Goal: Contribute content: Contribute content

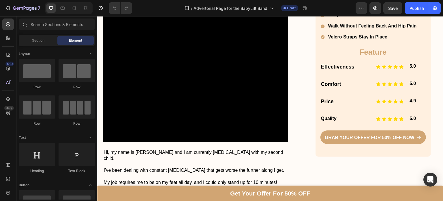
scroll to position [201, 0]
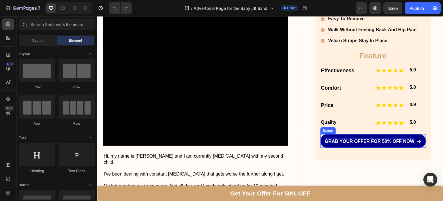
click at [325, 143] on p "Grab Your Offer For 50% Off NOW" at bounding box center [370, 141] width 90 height 6
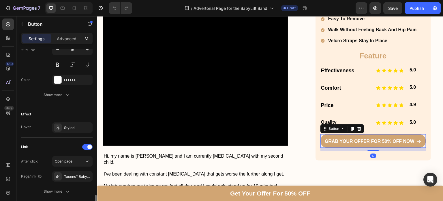
scroll to position [335, 0]
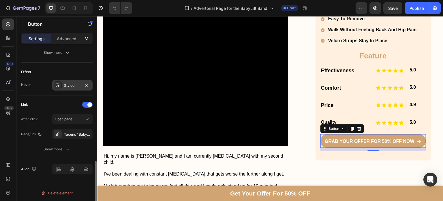
click at [74, 83] on div "Styled" at bounding box center [72, 85] width 17 height 5
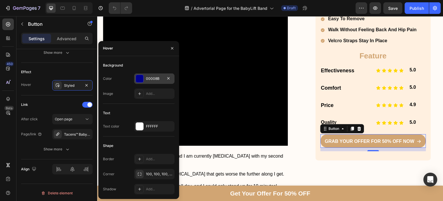
click at [151, 81] on div "00008B" at bounding box center [154, 78] width 17 height 5
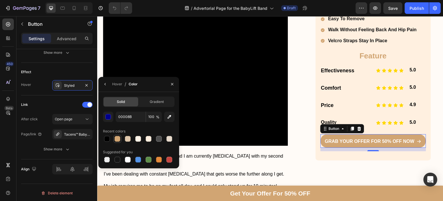
click at [118, 136] on div at bounding box center [118, 139] width 6 height 6
type input "D1A573"
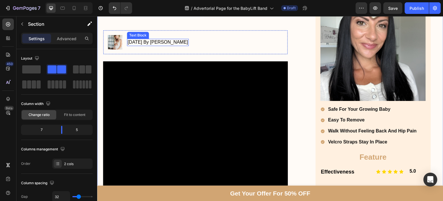
scroll to position [93, 0]
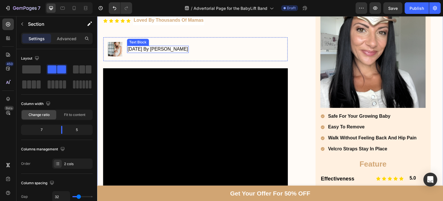
click at [188, 49] on p "[DATE] By [PERSON_NAME]" at bounding box center [158, 49] width 61 height 6
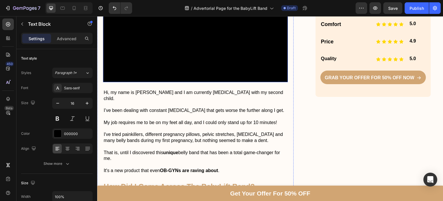
scroll to position [265, 0]
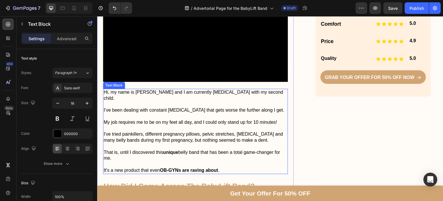
click at [144, 89] on p "Hi, my name is [PERSON_NAME] and I am currently [MEDICAL_DATA] with my second c…" at bounding box center [196, 95] width 184 height 12
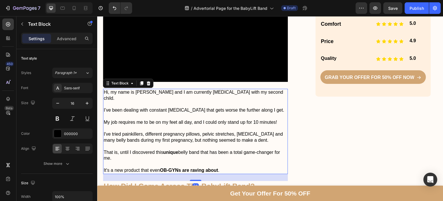
click at [144, 89] on p "Hi, my name is [PERSON_NAME] and I am currently [MEDICAL_DATA] with my second c…" at bounding box center [196, 95] width 184 height 12
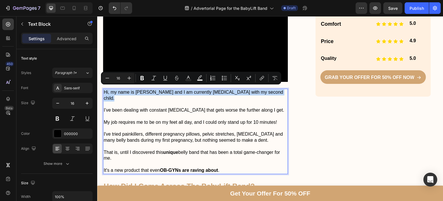
click at [144, 89] on p "Hi, my name is [PERSON_NAME] and I am currently [MEDICAL_DATA] with my second c…" at bounding box center [196, 95] width 184 height 12
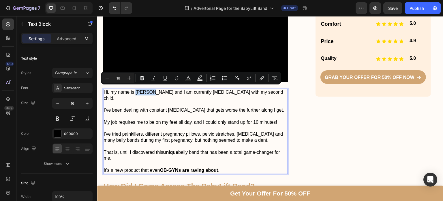
click at [144, 89] on p "Hi, my name is [PERSON_NAME] and I am currently [MEDICAL_DATA] with my second c…" at bounding box center [196, 95] width 184 height 12
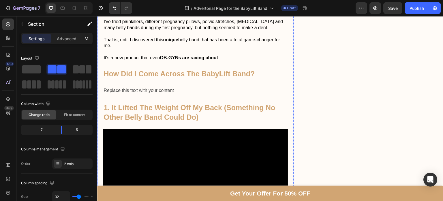
scroll to position [377, 0]
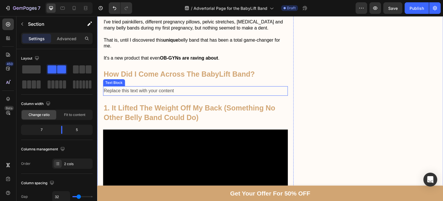
click at [152, 86] on div "Replace this text with your content" at bounding box center [195, 91] width 185 height 10
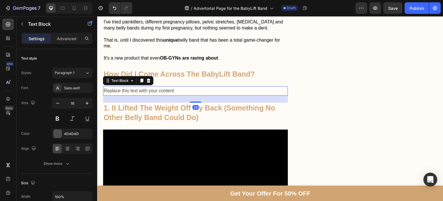
click at [152, 87] on p "Replace this text with your content" at bounding box center [196, 91] width 184 height 8
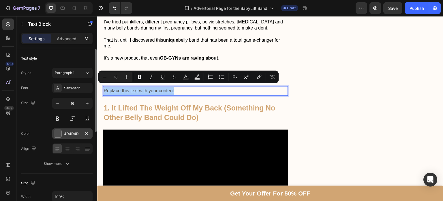
click at [63, 138] on div "4D4D4D" at bounding box center [72, 133] width 40 height 10
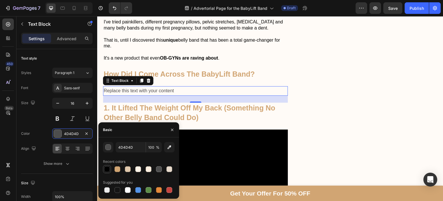
click at [106, 170] on div at bounding box center [107, 169] width 6 height 6
type input "000000"
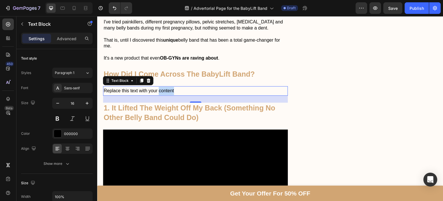
click at [171, 89] on p "Replace this text with your content" at bounding box center [196, 91] width 184 height 8
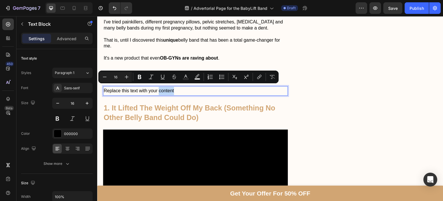
click at [171, 89] on p "Replace this text with your content" at bounding box center [196, 91] width 184 height 8
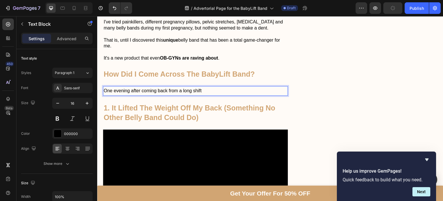
click at [160, 89] on p "One evening after coming back from a long shift" at bounding box center [196, 91] width 184 height 8
click at [189, 89] on p "One evening after coming from a long shift" at bounding box center [196, 91] width 184 height 8
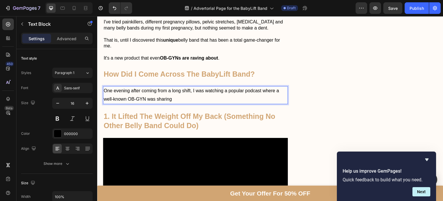
click at [263, 89] on p "One evening after coming from a long shift, I was watching a popular podcast wh…" at bounding box center [196, 95] width 184 height 17
click at [191, 87] on p "One evening after coming from a long shift, I was watching a popular podcast wi…" at bounding box center [196, 95] width 184 height 17
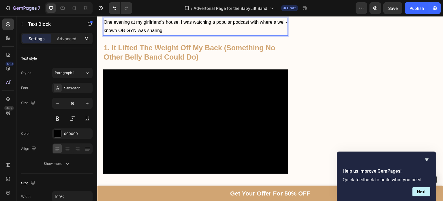
scroll to position [403, 0]
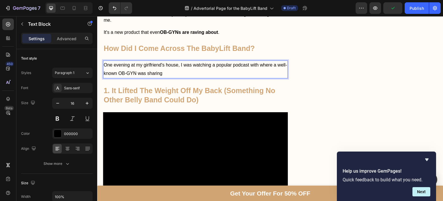
click at [162, 61] on p "One evening at my girlfriend's house, I was watching a popular podcast with whe…" at bounding box center [196, 69] width 184 height 17
click at [167, 67] on p "One evening at my girl's house, I was watching a popular podcast with where a w…" at bounding box center [196, 69] width 184 height 17
click at [174, 62] on p "One evening at my girl's house, I was watching a popular podcast with where a w…" at bounding box center [196, 69] width 184 height 17
click at [175, 70] on p "One evening at my girl's house, we were watching a popular podcast with where a…" at bounding box center [196, 69] width 184 height 17
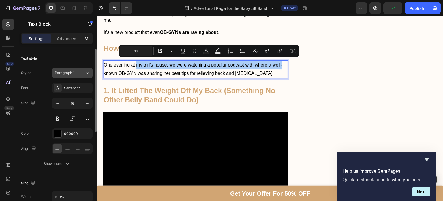
click at [83, 70] on div "Paragraph 1" at bounding box center [70, 72] width 30 height 5
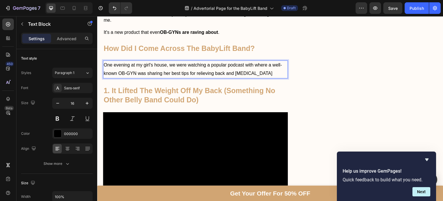
click at [138, 61] on p "One evening at my girl's house, we were watching a popular podcast with where a…" at bounding box center [196, 69] width 184 height 17
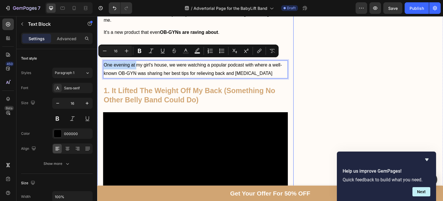
drag, startPoint x: 137, startPoint y: 61, endPoint x: 98, endPoint y: 65, distance: 38.6
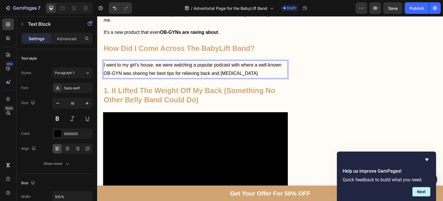
click at [152, 63] on p "I went to my girl's house, we were watching a popular podcast with where a well…" at bounding box center [196, 69] width 184 height 17
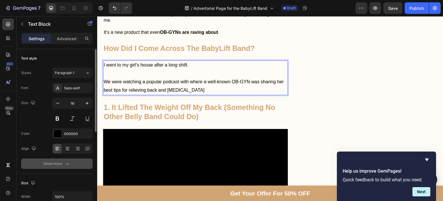
click at [57, 159] on button "Show more" at bounding box center [57, 163] width 72 height 10
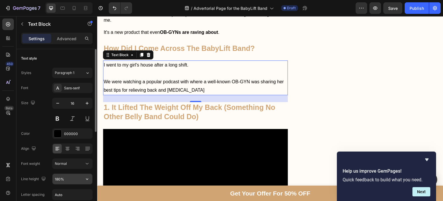
click at [61, 177] on input "180%" at bounding box center [73, 178] width 40 height 10
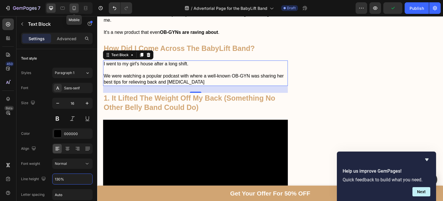
type input "130%"
click at [77, 5] on div at bounding box center [74, 7] width 9 height 9
type input "14"
type input "180%"
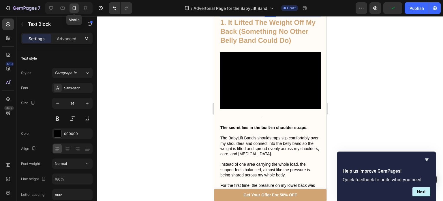
scroll to position [362, 0]
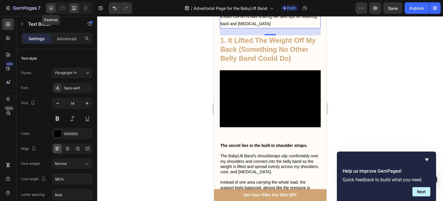
click at [48, 6] on icon at bounding box center [51, 8] width 6 height 6
type input "16"
type input "130%"
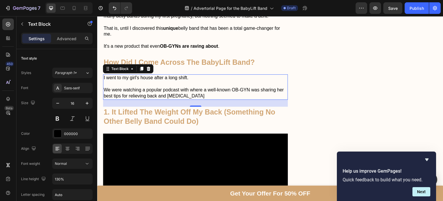
scroll to position [424, 0]
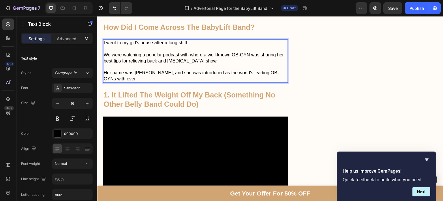
click at [177, 70] on p "Her name was [PERSON_NAME], and she was introduced as the world's leading OB-GY…" at bounding box center [196, 76] width 184 height 12
click at [173, 70] on p "Her name was [PERSON_NAME], and she was introduced as the world's leading OB-GY…" at bounding box center [196, 76] width 184 height 12
click at [163, 74] on p "Her name was Dr [PERSON_NAME], and she was introduced as the world's leading OB…" at bounding box center [196, 76] width 184 height 12
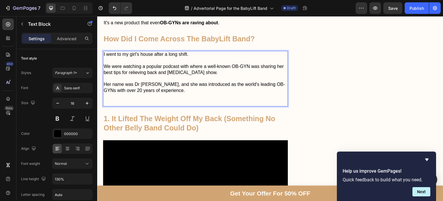
scroll to position [412, 0]
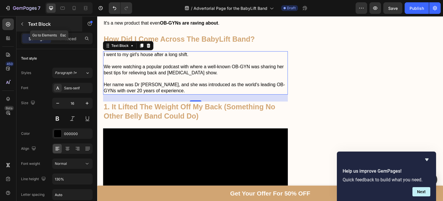
click at [23, 23] on icon "button" at bounding box center [22, 24] width 5 height 5
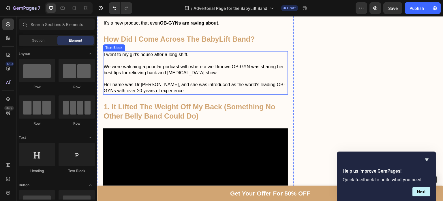
click at [115, 82] on p "Her name was Dr [PERSON_NAME], and she was introduced as the world's leading OB…" at bounding box center [196, 88] width 184 height 12
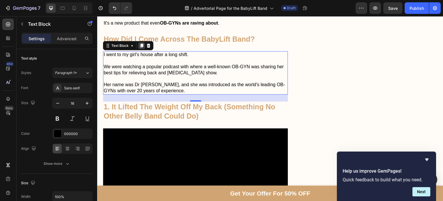
click at [143, 44] on icon at bounding box center [141, 45] width 5 height 5
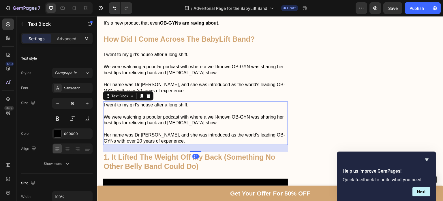
click at [186, 138] on p "Her name was Dr [PERSON_NAME], and she was introduced as the world's leading OB…" at bounding box center [196, 138] width 184 height 12
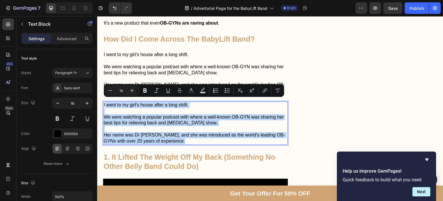
drag, startPoint x: 186, startPoint y: 139, endPoint x: 104, endPoint y: 103, distance: 89.3
click at [104, 103] on div "I went to my girl's house after a long shift. We were watching a popular podcas…" at bounding box center [195, 122] width 185 height 43
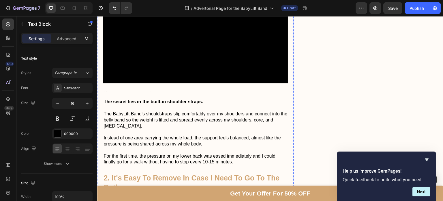
scroll to position [539, 0]
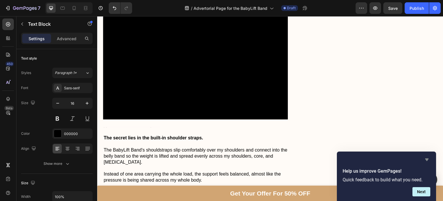
click at [428, 160] on icon "Hide survey" at bounding box center [427, 159] width 7 height 7
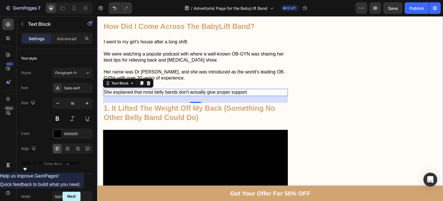
scroll to position [423, 0]
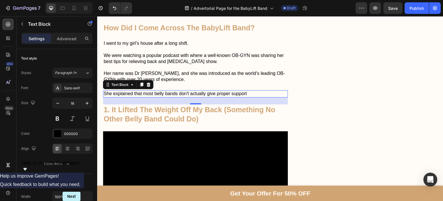
click at [251, 92] on p "She explained that most belly bands don't actually give proper support" at bounding box center [196, 94] width 184 height 6
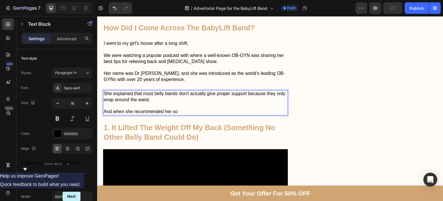
click at [134, 109] on p "And when she recommended her so" at bounding box center [196, 112] width 184 height 6
click at [173, 109] on p "And when she was recommended her so" at bounding box center [196, 112] width 184 height 6
click at [197, 109] on p "And when she was recommendeding her so" at bounding box center [196, 112] width 184 height 6
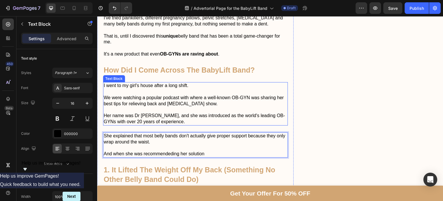
scroll to position [382, 0]
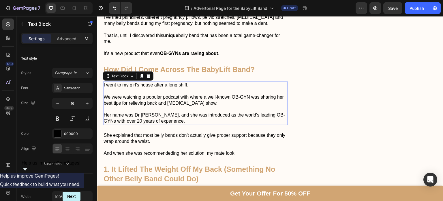
click at [135, 83] on p "I went to my girl's house after a long shift." at bounding box center [196, 85] width 184 height 6
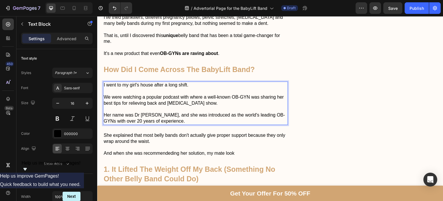
click at [135, 83] on p "I went to my girl's house after a long shift." at bounding box center [196, 85] width 184 height 6
click at [186, 119] on p "Her name was Dr [PERSON_NAME], and she was introduced as the world's leading OB…" at bounding box center [196, 118] width 184 height 12
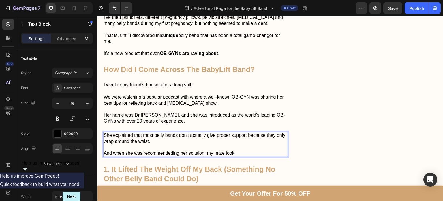
click at [220, 150] on p "And when she was recommendeding her solution, my mate look" at bounding box center [196, 153] width 184 height 6
click at [240, 150] on p "And when she was recommendeding her solution, my friend look" at bounding box center [196, 153] width 184 height 6
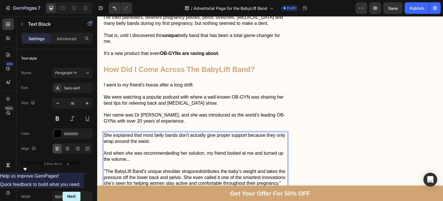
click at [194, 168] on p ""The BabyLift Band's unique shoulder strapsredistributes the baby’s weight and …" at bounding box center [196, 177] width 184 height 18
click at [237, 168] on p ""The BabyLift Band's unique shoulder straps redistributes the baby’s weight and…" at bounding box center [196, 177] width 184 height 18
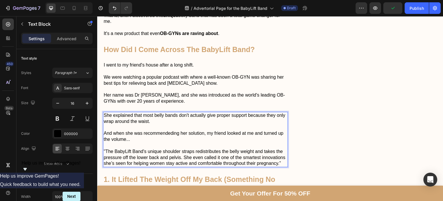
scroll to position [404, 0]
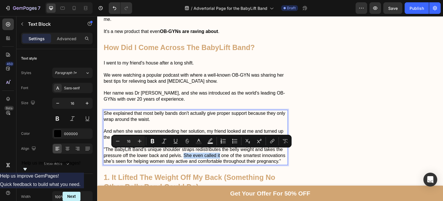
drag, startPoint x: 221, startPoint y: 154, endPoint x: 184, endPoint y: 154, distance: 36.4
click at [184, 154] on p ""The BabyLift Band's unique shoulder straps redistributes the belly weight and …" at bounding box center [196, 155] width 184 height 18
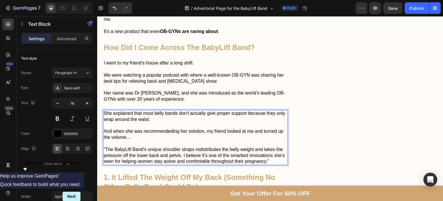
click at [109, 158] on p ""The BabyLift Band's unique shoulder straps redistributes the belly weight and …" at bounding box center [196, 155] width 184 height 18
click at [273, 151] on p ""The BabyLift Band's unique shoulder straps redistributes the belly weight and …" at bounding box center [196, 155] width 184 height 18
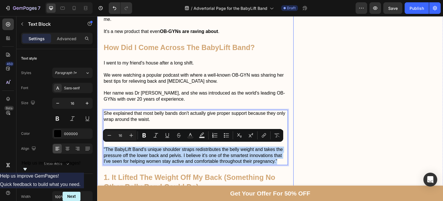
drag, startPoint x: 279, startPoint y: 160, endPoint x: 102, endPoint y: 147, distance: 177.6
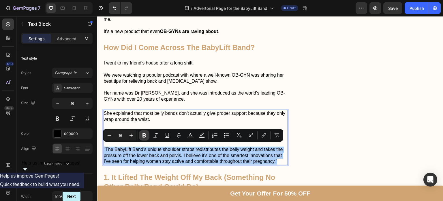
click at [142, 138] on icon "Editor contextual toolbar" at bounding box center [144, 135] width 6 height 6
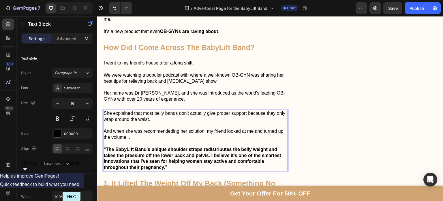
click at [148, 152] on strong ""The BabyLift Band's unique shoulder straps redistributes the belly weight and …" at bounding box center [193, 158] width 178 height 23
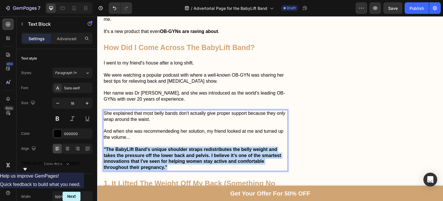
click at [148, 152] on strong ""The BabyLift Band's unique shoulder straps redistributes the belly weight and …" at bounding box center [193, 158] width 178 height 23
click at [174, 163] on p ""The BabyLift Band's unique shoulder straps redistributes the belly weight and …" at bounding box center [196, 158] width 184 height 24
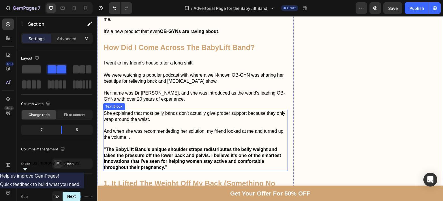
click at [191, 152] on strong ""The BabyLift Band's unique shoulder straps redistributes the belly weight and …" at bounding box center [193, 158] width 178 height 23
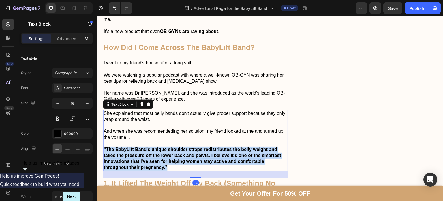
click at [191, 152] on strong ""The BabyLift Band's unique shoulder straps redistributes the belly weight and …" at bounding box center [193, 158] width 178 height 23
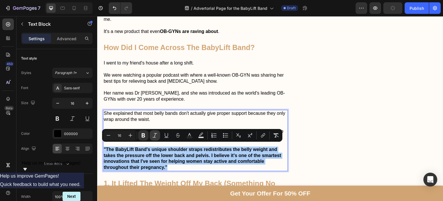
click at [156, 134] on icon "Editor contextual toolbar" at bounding box center [155, 135] width 6 height 6
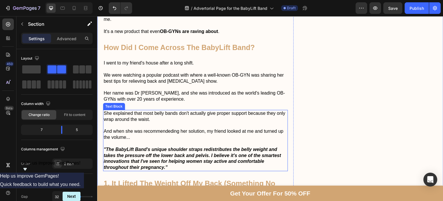
click at [197, 164] on p ""The BabyLift Band's unique shoulder straps redistributes the belly weight and …" at bounding box center [196, 158] width 184 height 24
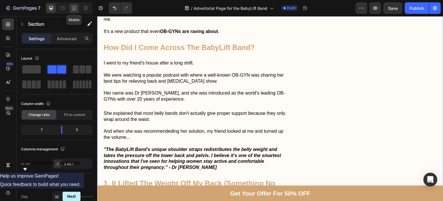
click at [75, 8] on icon at bounding box center [74, 8] width 3 height 4
type input "0"
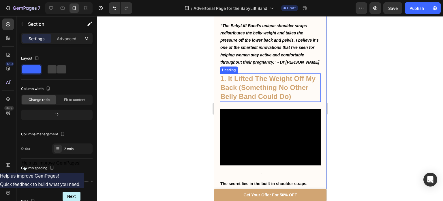
scroll to position [454, 0]
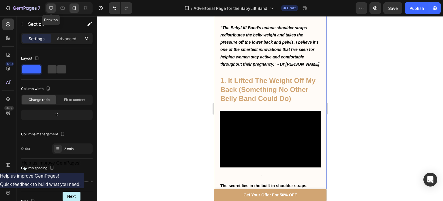
click at [50, 10] on icon at bounding box center [51, 8] width 6 height 6
type input "32"
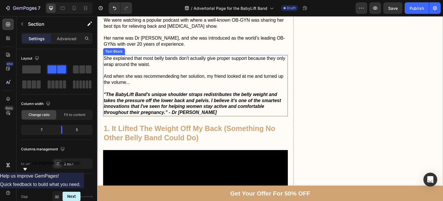
scroll to position [458, 0]
click at [176, 104] on strong ""The BabyLift Band's unique shoulder straps redistributes the belly weight and …" at bounding box center [192, 103] width 177 height 23
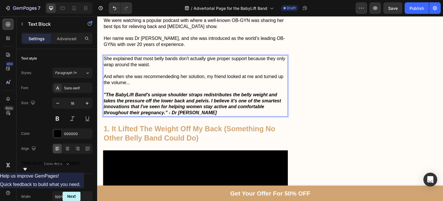
click at [232, 103] on strong ""The BabyLift Band's unique shoulder straps redistributes the belly weight and …" at bounding box center [192, 103] width 177 height 23
click at [212, 97] on strong ""The BabyLift Band's unique shoulder straps redistributes the belly weight and …" at bounding box center [192, 103] width 177 height 23
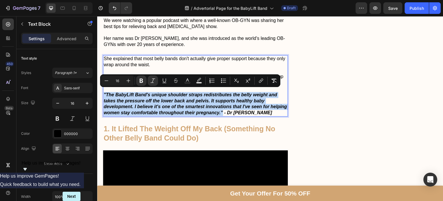
drag, startPoint x: 241, startPoint y: 110, endPoint x: 103, endPoint y: 92, distance: 139.1
click at [103, 92] on div "She explained that most belly bands don't actually give proper support because …" at bounding box center [195, 85] width 185 height 61
copy strong ""The BabyLift Band's unique shoulder straps redistributes the belly weight and …"
click at [133, 101] on p ""The BabyLift Band's unique shoulder straps redistributes the belly weight and …" at bounding box center [196, 104] width 184 height 24
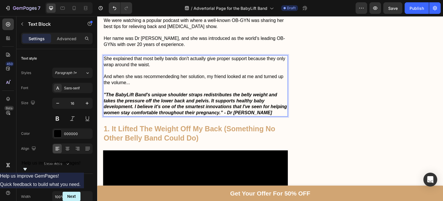
click at [232, 92] on strong ""The BabyLift Band's unique shoulder straps redistributes the belly weight and …" at bounding box center [196, 103] width 184 height 23
click at [244, 92] on strong ""The BabyLift Band's unique shoulder straps redistribute the belly weight and t…" at bounding box center [196, 103] width 184 height 23
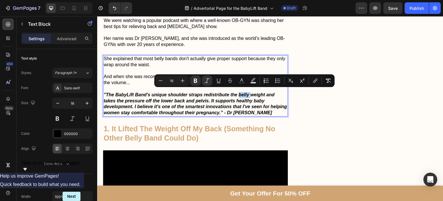
click at [244, 92] on strong ""The BabyLift Band's unique shoulder straps redistribute the belly weight and t…" at bounding box center [196, 103] width 184 height 23
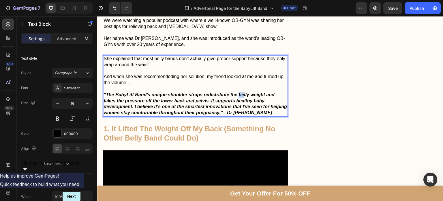
click at [244, 92] on strong ""The BabyLift Band's unique shoulder straps redistribute the belly weight and t…" at bounding box center [196, 103] width 184 height 23
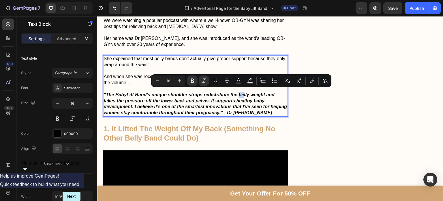
click at [244, 92] on strong ""The BabyLift Band's unique shoulder straps redistribute the belly weight and t…" at bounding box center [196, 103] width 184 height 23
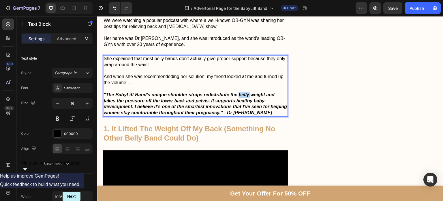
click at [244, 92] on strong ""The BabyLift Band's unique shoulder straps redistribute the belly weight and t…" at bounding box center [196, 103] width 184 height 23
click at [134, 104] on strong ""The BabyLift Band's unique shoulder straps redistribute the baby's weight and …" at bounding box center [196, 103] width 184 height 23
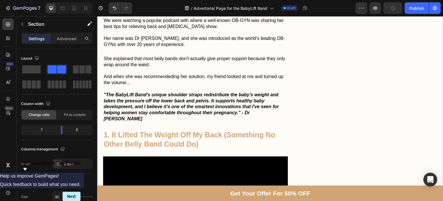
click at [72, 3] on div at bounding box center [68, 8] width 47 height 12
click at [73, 4] on div at bounding box center [74, 7] width 9 height 9
type input "0"
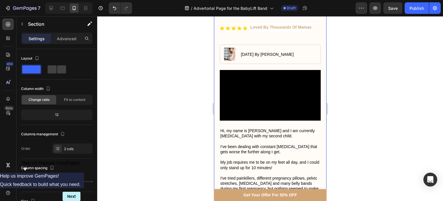
scroll to position [90, 0]
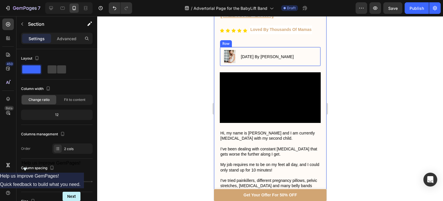
click at [293, 61] on div "[DATE] By [PERSON_NAME] Text Block" at bounding box center [266, 56] width 53 height 13
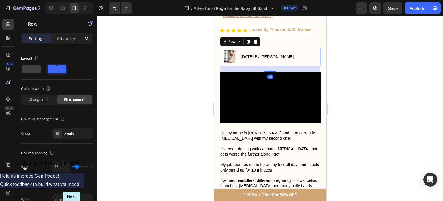
click at [60, 47] on div "Settings Advanced" at bounding box center [56, 41] width 81 height 16
click at [63, 43] on div "Settings Advanced" at bounding box center [57, 39] width 72 height 12
click at [66, 40] on p "Advanced" at bounding box center [67, 38] width 20 height 6
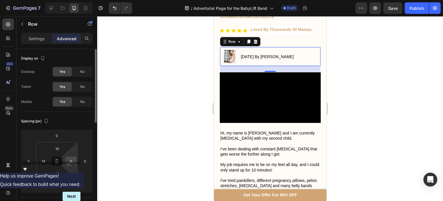
click at [72, 160] on input "0" at bounding box center [71, 160] width 9 height 9
click at [41, 164] on input "14" at bounding box center [43, 160] width 9 height 9
type input "10"
click at [158, 147] on div at bounding box center [270, 108] width 346 height 184
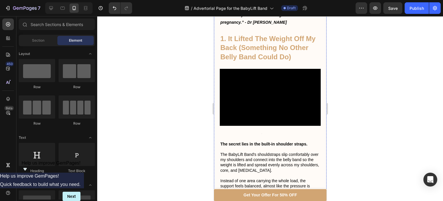
scroll to position [520, 0]
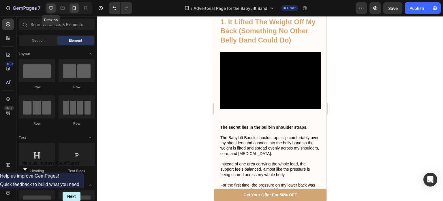
click at [52, 12] on div at bounding box center [50, 7] width 9 height 9
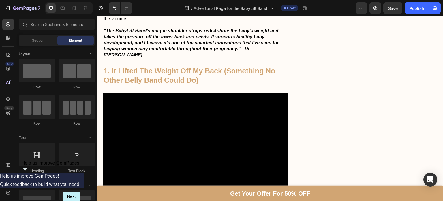
scroll to position [522, 0]
click at [148, 35] on strong ""The BabyLift Band's unique shoulder straps redistribute the baby's weight and …" at bounding box center [191, 43] width 175 height 29
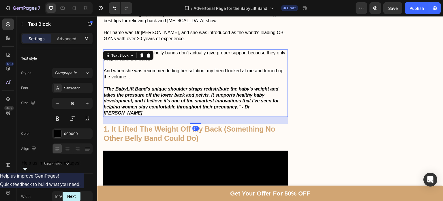
scroll to position [461, 0]
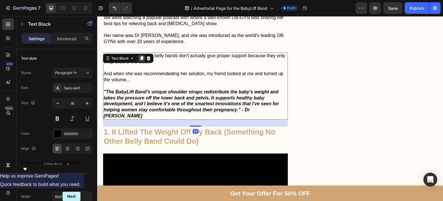
click at [142, 56] on icon at bounding box center [141, 58] width 3 height 4
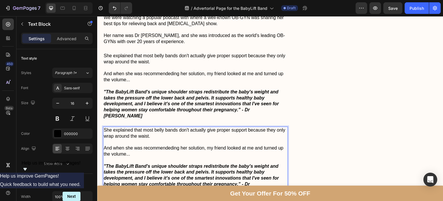
click at [283, 175] on p ""The BabyLift Band's unique shoulder straps redistribute the baby's weight and …" at bounding box center [196, 178] width 184 height 30
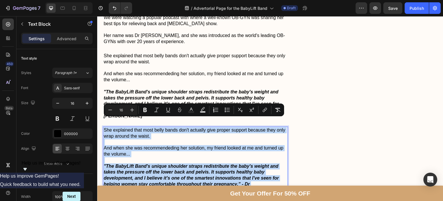
drag, startPoint x: 283, startPoint y: 175, endPoint x: 89, endPoint y: 113, distance: 202.9
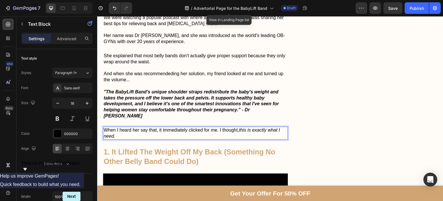
click at [241, 127] on icon "this is exactly what I need" at bounding box center [192, 132] width 177 height 11
click at [179, 127] on p "When I heard her say that, it immediately clicked for me. I thought, this is ex…" at bounding box center [196, 133] width 184 height 12
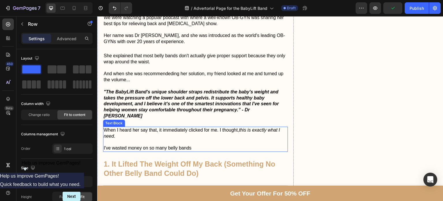
click at [149, 145] on p "I've wasted money on so many belly bands" at bounding box center [196, 148] width 184 height 6
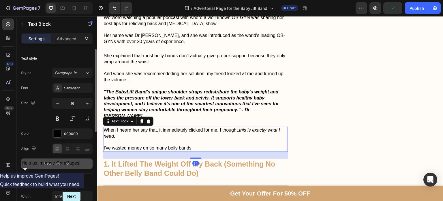
click at [65, 164] on icon "button" at bounding box center [68, 163] width 6 height 6
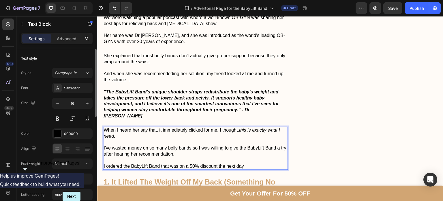
click at [218, 163] on p "I ordered the BabyLift Band that was on a 50% discount the next day" at bounding box center [196, 166] width 184 height 6
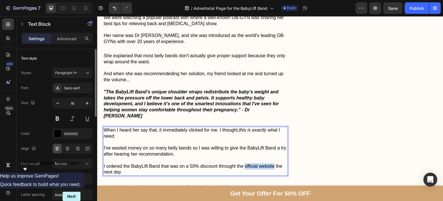
drag, startPoint x: 274, startPoint y: 158, endPoint x: 245, endPoint y: 156, distance: 29.2
click at [245, 163] on p "I ordered the BabyLift Band that was on a 50% discount throught the official we…" at bounding box center [196, 169] width 184 height 12
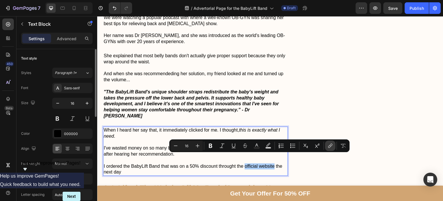
click at [331, 147] on icon "Editor contextual toolbar" at bounding box center [331, 146] width 6 height 6
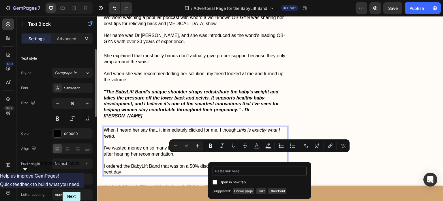
type input "[URL][DOMAIN_NAME]"
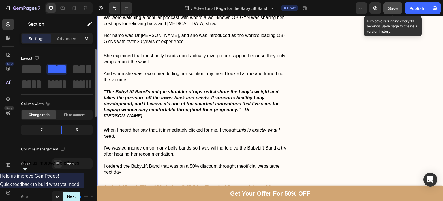
click at [393, 10] on span "Save" at bounding box center [393, 8] width 10 height 5
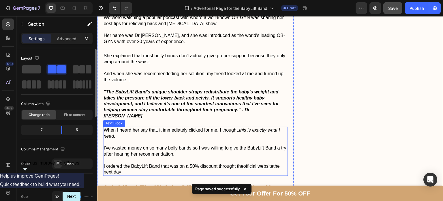
click at [275, 163] on p "I ordered the BabyLift Band that was on a 50% discount throught the official we…" at bounding box center [196, 169] width 184 height 12
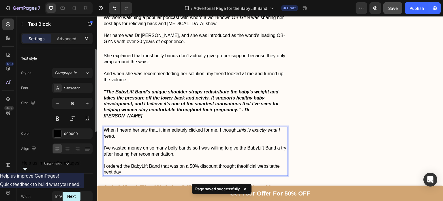
click at [275, 163] on p "I ordered the BabyLift Band that was on a 50% discount throught the official we…" at bounding box center [196, 169] width 184 height 12
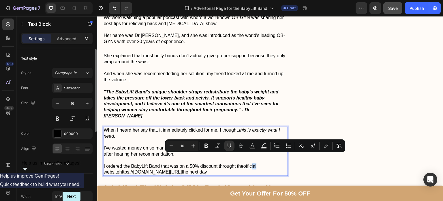
drag, startPoint x: 275, startPoint y: 158, endPoint x: 252, endPoint y: 159, distance: 22.6
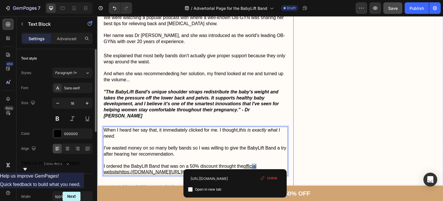
drag, startPoint x: 236, startPoint y: 163, endPoint x: 124, endPoint y: 170, distance: 112.2
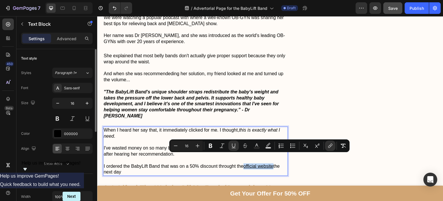
drag, startPoint x: 275, startPoint y: 157, endPoint x: 246, endPoint y: 158, distance: 29.4
click at [246, 163] on p "I ordered the BabyLift Band that was on a 50% discount throught the official we…" at bounding box center [196, 169] width 184 height 12
click at [213, 145] on icon "Editor contextual toolbar" at bounding box center [211, 146] width 6 height 6
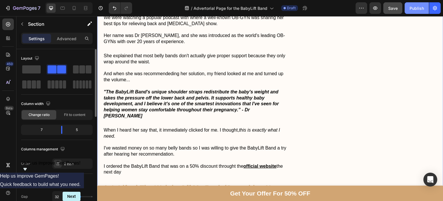
click at [408, 7] on button "Publish" at bounding box center [417, 8] width 24 height 12
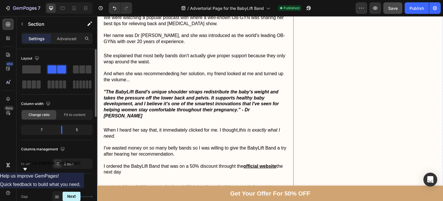
scroll to position [488, 0]
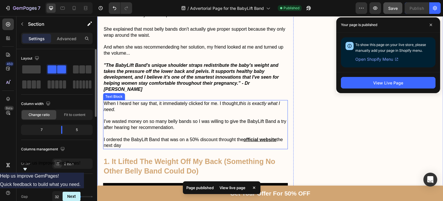
click at [136, 139] on p "I ordered the BabyLift Band that was on a 50% discount throught the official we…" at bounding box center [196, 142] width 184 height 12
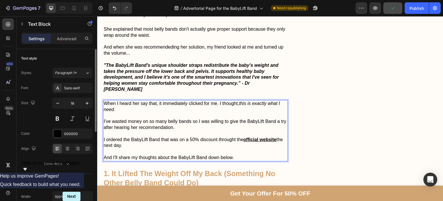
click at [164, 154] on p "And I'll share my thoughts about the BabyLift Band down below." at bounding box center [196, 157] width 184 height 6
click at [221, 154] on p "And I'll share my thoughts on how grateful I am for the BabyLift Band down belo…" at bounding box center [196, 157] width 184 height 6
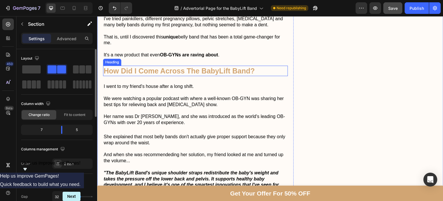
scroll to position [381, 0]
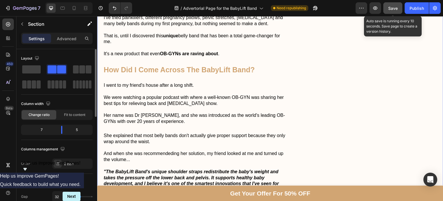
click at [394, 4] on button "Save" at bounding box center [393, 8] width 19 height 12
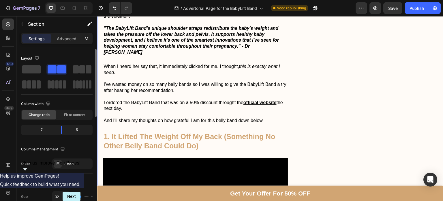
scroll to position [525, 0]
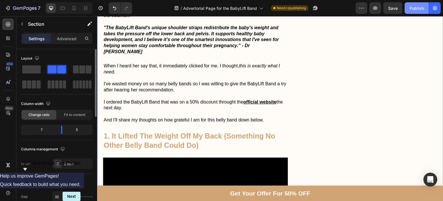
click at [420, 6] on div "Publish" at bounding box center [417, 8] width 14 height 6
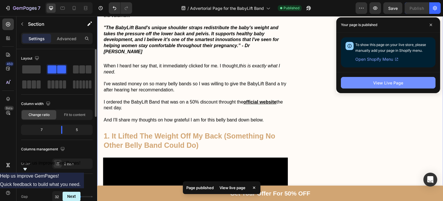
click at [398, 82] on div "View Live Page" at bounding box center [388, 83] width 30 height 6
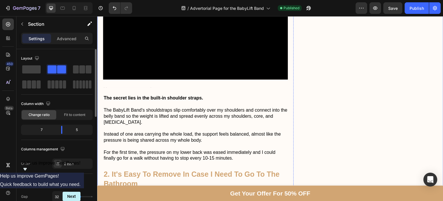
scroll to position [706, 0]
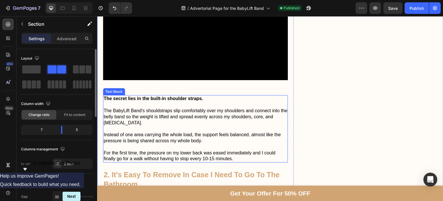
click at [135, 96] on strong "The secret lies in the built-in shoulder straps." at bounding box center [154, 98] width 100 height 5
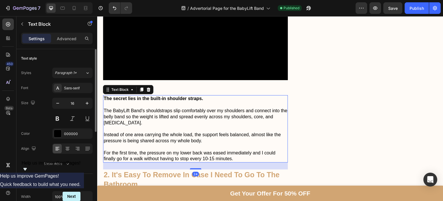
click at [135, 96] on strong "The secret lies in the built-in shoulder straps." at bounding box center [154, 98] width 100 height 5
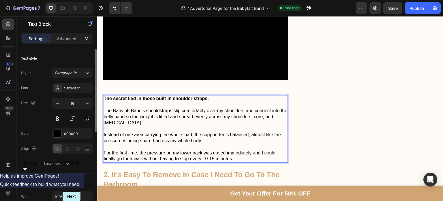
click at [142, 96] on strong "The secret lied in those built-in shoulder straps." at bounding box center [156, 98] width 105 height 5
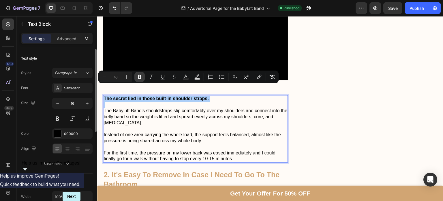
click at [142, 78] on icon "Editor contextual toolbar" at bounding box center [140, 77] width 6 height 6
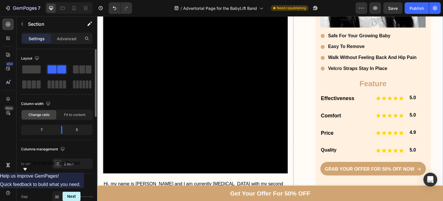
scroll to position [173, 0]
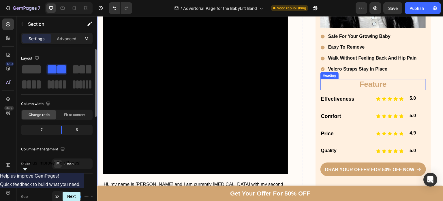
click at [337, 84] on h2 "Feature" at bounding box center [374, 84] width 106 height 11
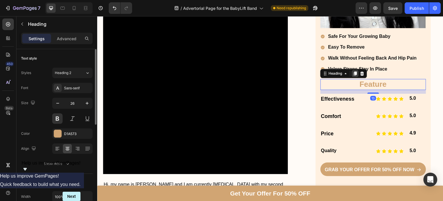
click at [354, 72] on icon at bounding box center [355, 73] width 3 height 4
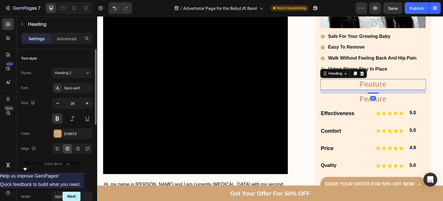
click at [368, 83] on h2 "Feature" at bounding box center [374, 84] width 106 height 11
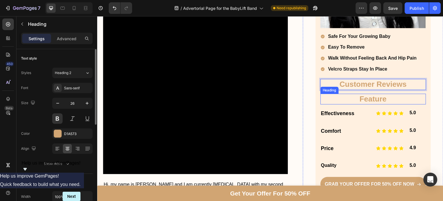
click at [355, 106] on div "Don't Let Back Pain Hold You Back Heading Image safe for your growing baby easy…" at bounding box center [374, 46] width 106 height 296
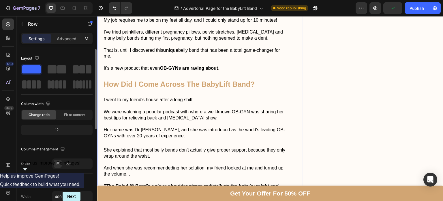
scroll to position [414, 0]
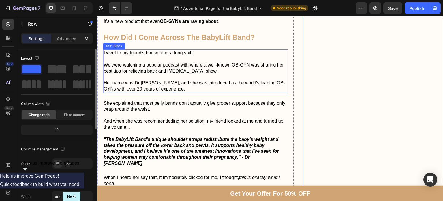
click at [132, 52] on p "I went to my friend's house after a long shift." at bounding box center [196, 53] width 184 height 6
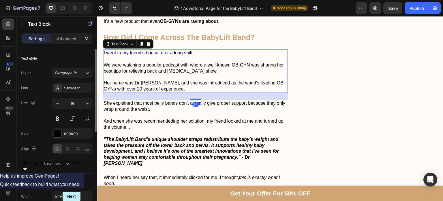
click at [132, 52] on p "I went to my friend's house after a long shift." at bounding box center [196, 53] width 184 height 6
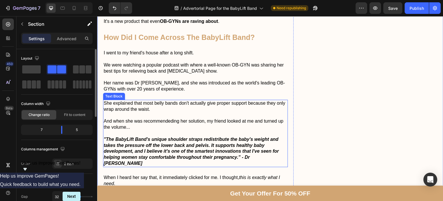
click at [148, 154] on strong ""The BabyLift Band's unique shoulder straps redistribute the baby's weight and …" at bounding box center [191, 150] width 175 height 29
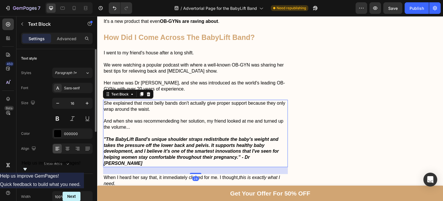
click at [148, 154] on strong ""The BabyLift Band's unique shoulder straps redistribute the baby's weight and …" at bounding box center [191, 150] width 175 height 29
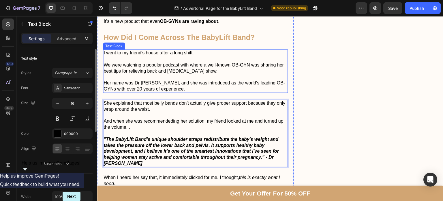
click at [158, 89] on p "Her name was Dr [PERSON_NAME], and she was introduced as the world's leading OB…" at bounding box center [196, 86] width 184 height 12
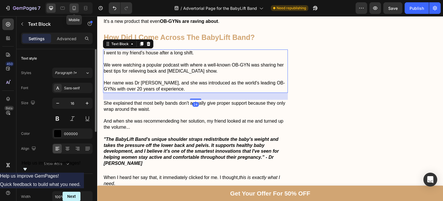
click at [72, 8] on icon at bounding box center [74, 8] width 6 height 6
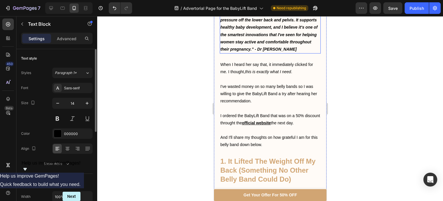
scroll to position [476, 0]
click at [48, 12] on div at bounding box center [50, 7] width 9 height 9
type input "16"
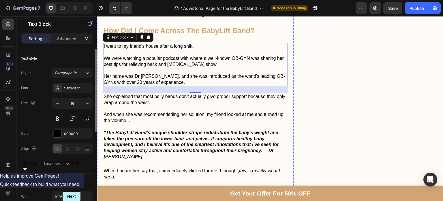
scroll to position [421, 0]
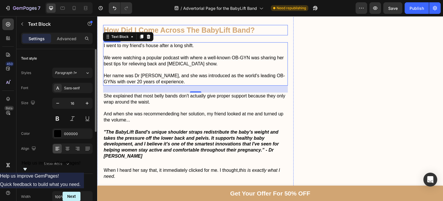
click at [189, 29] on h2 "How Did I Come Across The BabyLift Band?" at bounding box center [195, 30] width 185 height 11
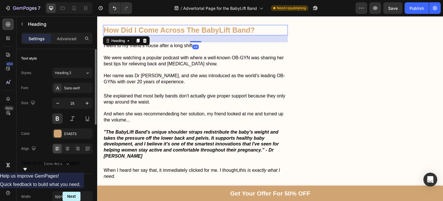
click at [180, 27] on h2 "How Did I Come Across The BabyLift Band?" at bounding box center [195, 30] width 185 height 11
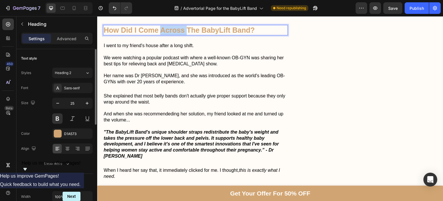
click at [180, 27] on p "How Did I Come Across The BabyLift Band?" at bounding box center [196, 30] width 184 height 10
drag, startPoint x: 174, startPoint y: 27, endPoint x: 190, endPoint y: 42, distance: 22.1
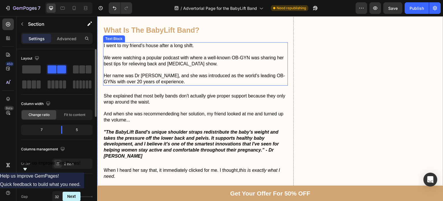
click at [200, 43] on p "I went to my friend's house after a long shift." at bounding box center [196, 46] width 184 height 6
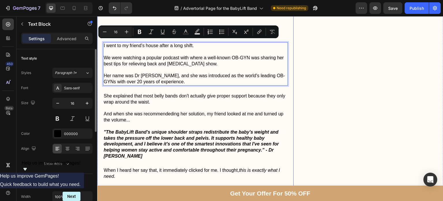
drag, startPoint x: 195, startPoint y: 44, endPoint x: 99, endPoint y: 44, distance: 96.1
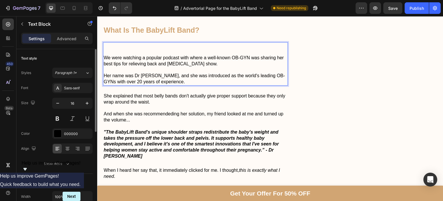
click at [106, 55] on p "We were watching a popular podcast with where a well-known OB-GYN was sharing h…" at bounding box center [196, 61] width 184 height 12
click at [105, 55] on p "One day, my friend and I were watching a popular podcast with where a well-know…" at bounding box center [196, 61] width 184 height 12
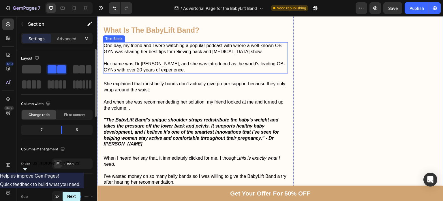
click at [185, 61] on p "Her name was Dr [PERSON_NAME], and she was introduced as the world's leading OB…" at bounding box center [196, 67] width 184 height 12
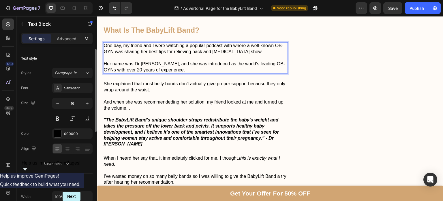
click at [185, 61] on p "Her name was Dr [PERSON_NAME], and she was introduced as the world's leading OB…" at bounding box center [196, 67] width 184 height 12
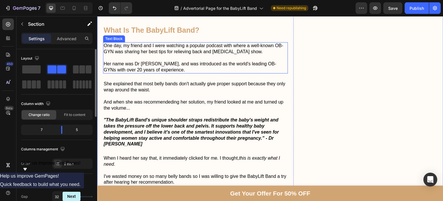
click at [280, 61] on p "Her name was Dr [PERSON_NAME], and was introduced as the world's leading OB-GYN…" at bounding box center [196, 67] width 184 height 12
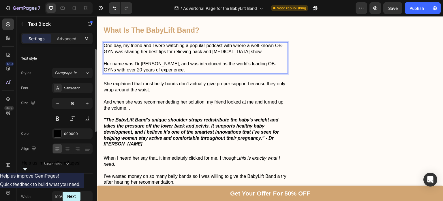
click at [280, 61] on p "Her name was Dr [PERSON_NAME], and was introduced as the world's leading OB-GYN…" at bounding box center [196, 67] width 184 height 12
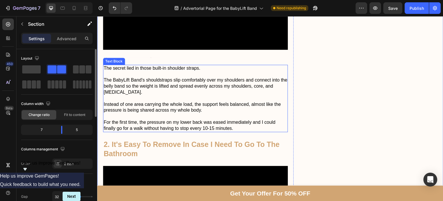
scroll to position [726, 0]
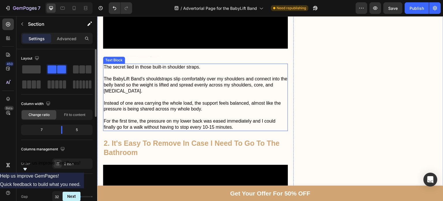
click at [160, 76] on p "The BabyLift Band's shouldstraps slip comfortably over my shoulders and connect…" at bounding box center [196, 85] width 184 height 18
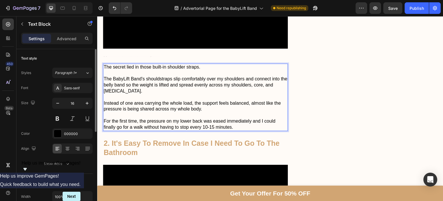
click at [160, 76] on p "The BabyLift Band's shouldstraps slip comfortably over my shoulders and connect…" at bounding box center [196, 85] width 184 height 18
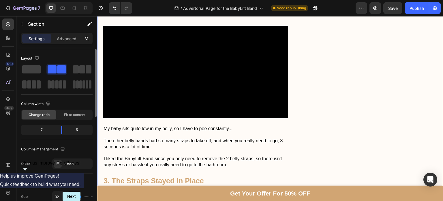
scroll to position [820, 0]
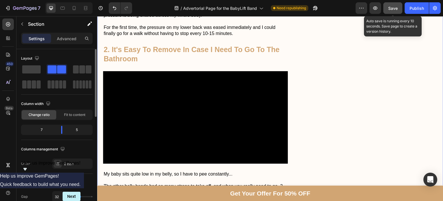
click at [387, 8] on button "Save" at bounding box center [393, 8] width 19 height 12
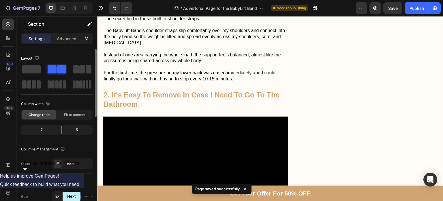
scroll to position [774, 0]
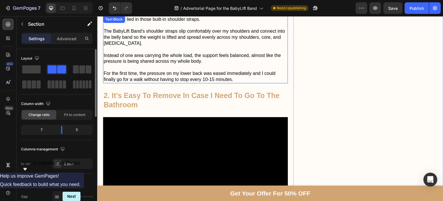
click at [260, 53] on p "Instead of one area carrying the whole load, the support feels balanced, almost…" at bounding box center [196, 59] width 184 height 12
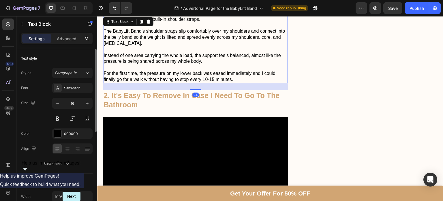
scroll to position [770, 0]
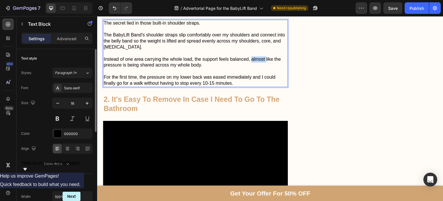
click at [260, 56] on p "Instead of one area carrying the whole load, the support feels balanced, almost…" at bounding box center [196, 62] width 184 height 12
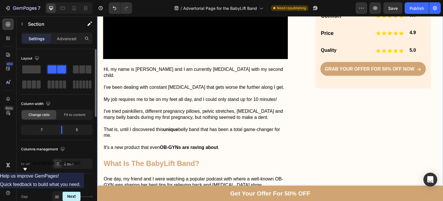
scroll to position [288, 0]
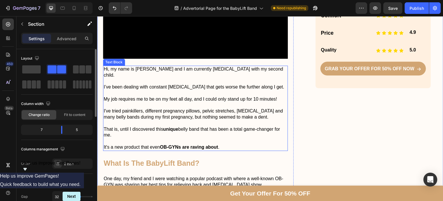
click at [276, 97] on p "My job requires me to be on my feet all day, and I could only stand up for 10 m…" at bounding box center [196, 99] width 184 height 6
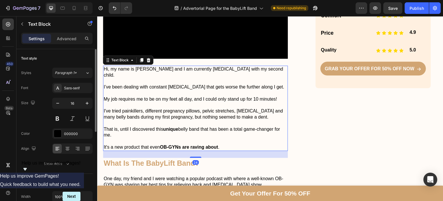
click at [276, 97] on p "My job requires me to be on my feet all day, and I could only stand up for 10 m…" at bounding box center [196, 99] width 184 height 6
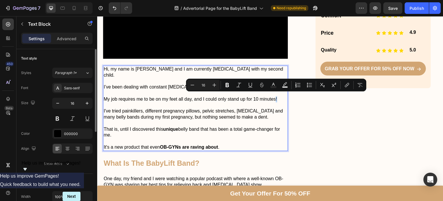
click at [276, 97] on p "My job requires me to be on my feet all day, and I could only stand up for 10 m…" at bounding box center [196, 99] width 184 height 6
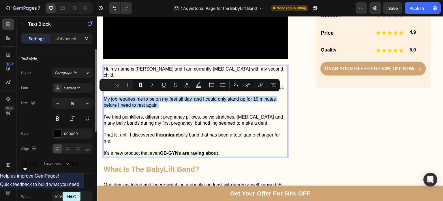
drag, startPoint x: 161, startPoint y: 102, endPoint x: 103, endPoint y: 96, distance: 58.3
click at [103, 96] on div "Hi, my name is [PERSON_NAME] and I am currently [MEDICAL_DATA] with my second c…" at bounding box center [195, 111] width 185 height 91
copy p "My job requires me to be on my feet all day, and I could only stand up for 10 m…"
